Goal: Find specific page/section: Find specific page/section

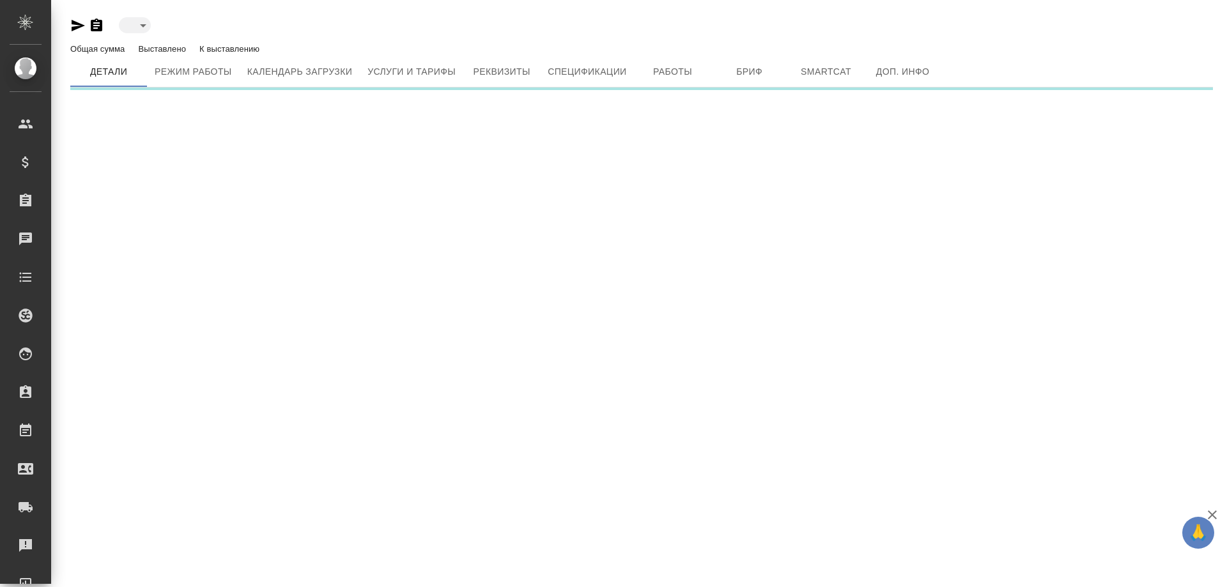
type input "active"
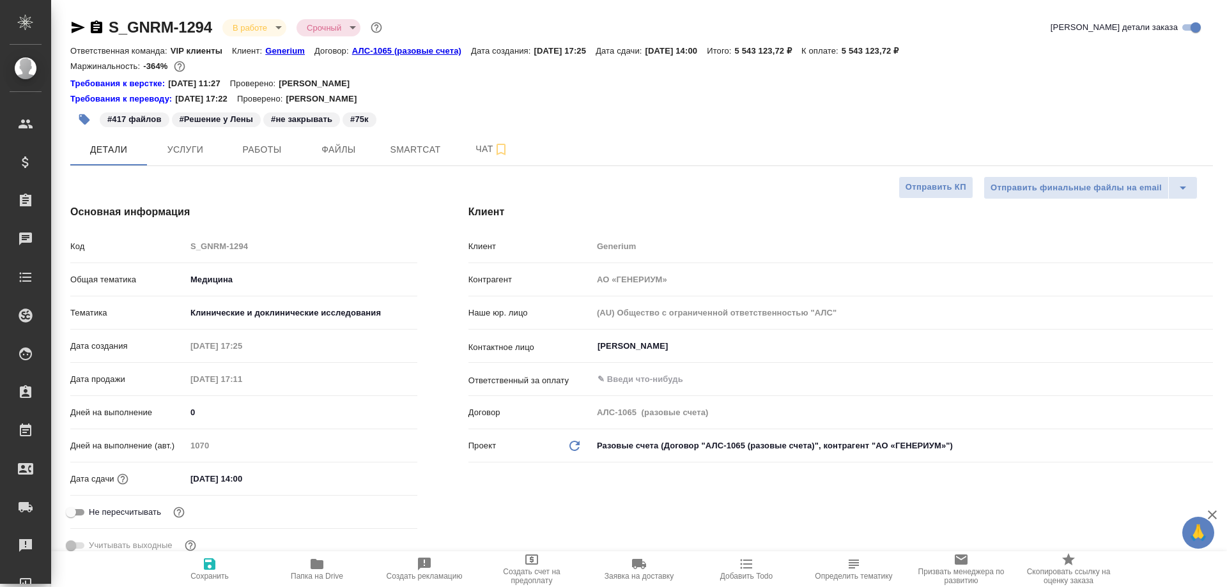
select select "RU"
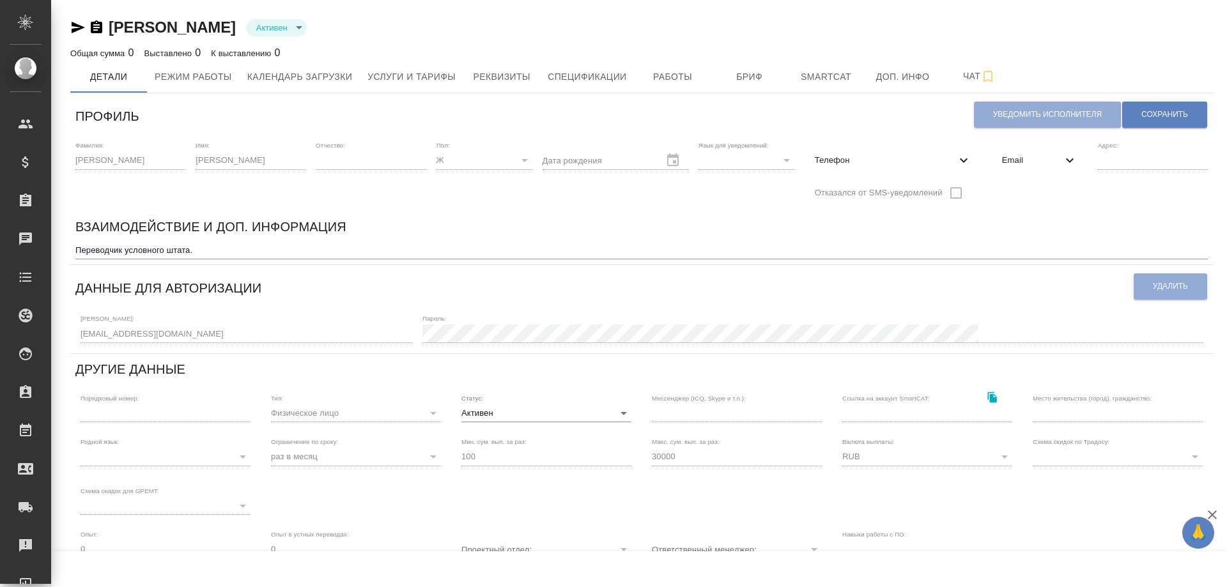
click at [74, 26] on icon "button" at bounding box center [78, 28] width 13 height 12
